Goal: Information Seeking & Learning: Learn about a topic

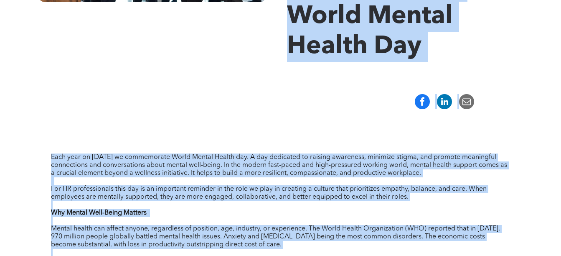
scroll to position [269, 0]
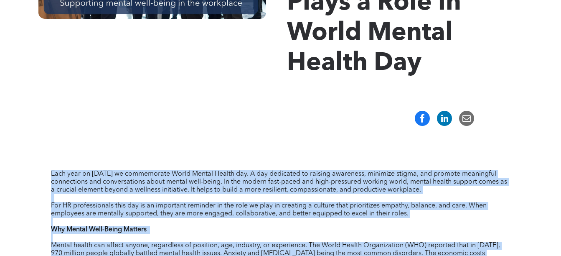
drag, startPoint x: 313, startPoint y: 222, endPoint x: 30, endPoint y: 165, distance: 288.0
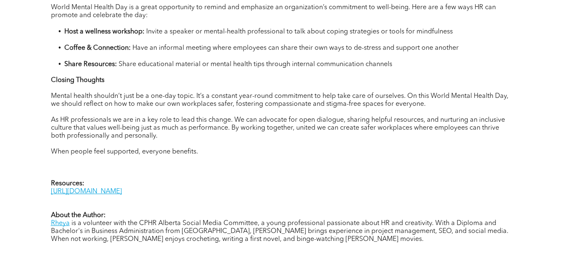
scroll to position [819, 0]
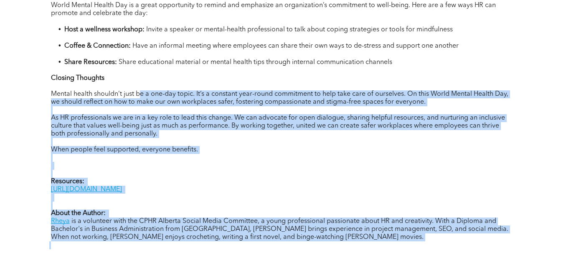
drag, startPoint x: 325, startPoint y: 246, endPoint x: 137, endPoint y: 98, distance: 239.4
click at [137, 98] on span "Mental health shouldn’t just be a one-day topic. It’s a constant year-round com…" at bounding box center [279, 98] width 457 height 15
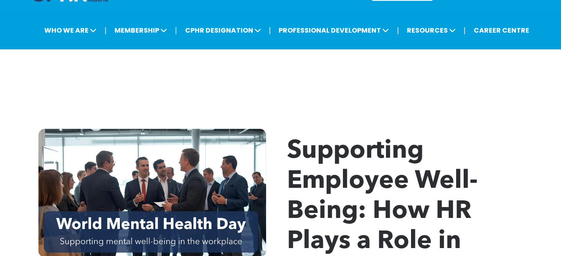
scroll to position [0, 0]
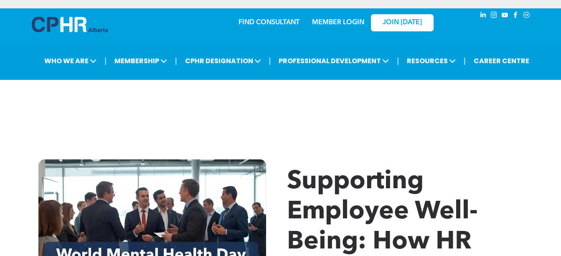
click at [6, 146] on div "Supporting Employee Well-Being: How HR Plays a Role in World Mental Health Day" at bounding box center [280, 253] width 561 height 239
click at [292, 170] on span "Supporting Employee Well-Being: How HR Plays a Role in World Mental Health Day" at bounding box center [382, 256] width 191 height 175
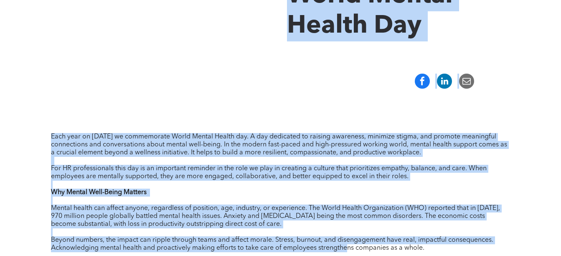
scroll to position [336, 0]
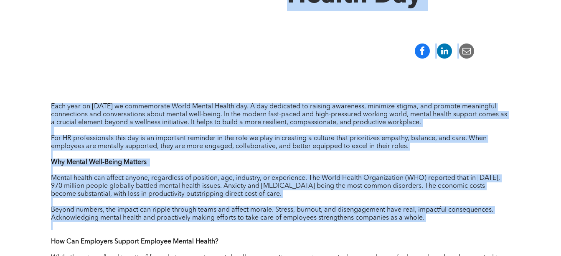
drag, startPoint x: 292, startPoint y: 170, endPoint x: 487, endPoint y: 233, distance: 203.9
click at [487, 233] on p at bounding box center [280, 234] width 459 height 8
drag, startPoint x: 487, startPoint y: 233, endPoint x: 53, endPoint y: 107, distance: 451.8
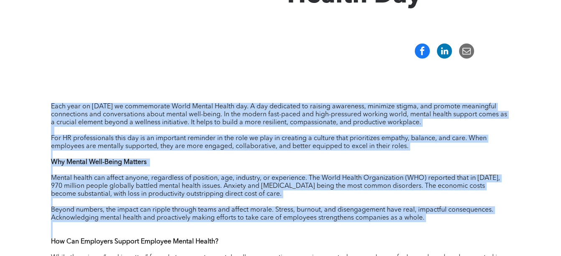
click at [53, 107] on span "Each year on [DATE] we commemorate World Mental Health day. A day dedicated to …" at bounding box center [279, 114] width 456 height 23
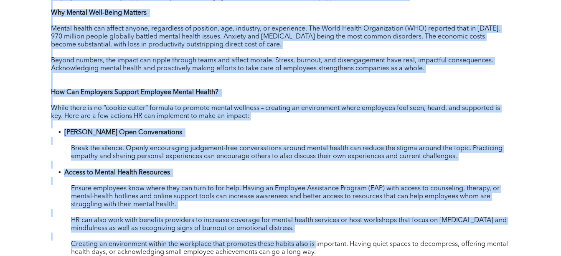
scroll to position [525, 0]
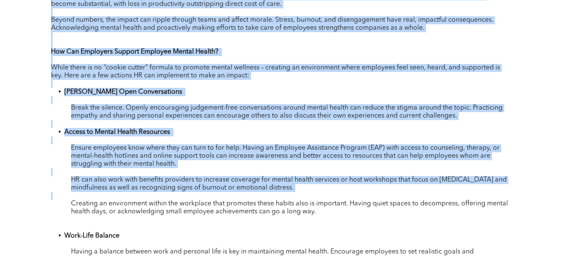
drag, startPoint x: 53, startPoint y: 107, endPoint x: 365, endPoint y: 198, distance: 324.9
click at [365, 198] on div "Each year on [DATE] we commemorate World Mental Health day. A day dedicated to …" at bounding box center [280, 244] width 459 height 665
drag, startPoint x: 365, startPoint y: 198, endPoint x: 216, endPoint y: 192, distance: 148.4
click at [216, 191] on span "HR can also work with benefits providers to increase coverage for mental health…" at bounding box center [289, 183] width 436 height 15
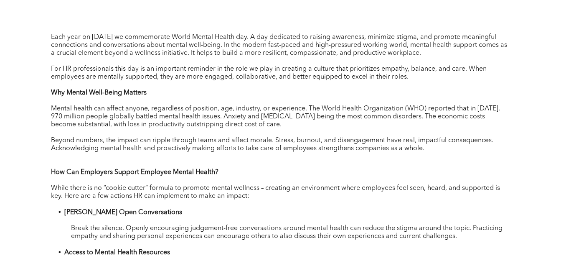
scroll to position [405, 0]
